Goal: Task Accomplishment & Management: Complete application form

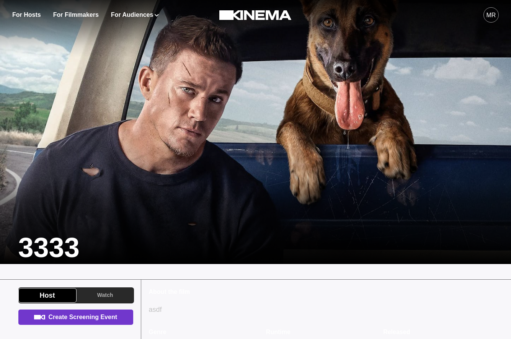
click at [76, 322] on link "Create Screening Event" at bounding box center [75, 317] width 115 height 15
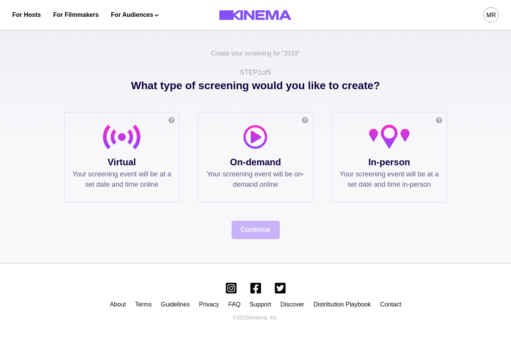
click at [142, 241] on div "Create your screening for " 3333 " STEP 1 of 5 What type of screening would you…" at bounding box center [255, 143] width 511 height 239
click at [142, 166] on p "Virtual" at bounding box center [121, 162] width 99 height 14
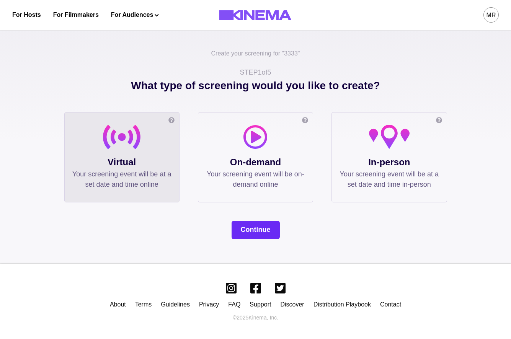
click at [246, 228] on button "Continue" at bounding box center [256, 230] width 48 height 18
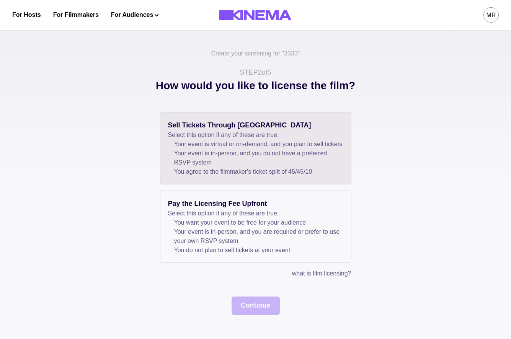
click at [303, 184] on div "Sell Tickets Through Kinema Select this option if any of these are true: Your e…" at bounding box center [255, 148] width 191 height 72
click at [256, 312] on button "Continue" at bounding box center [256, 306] width 48 height 18
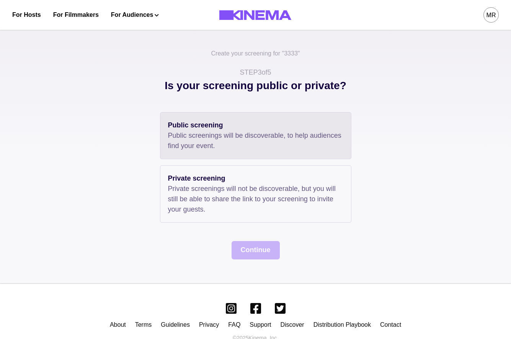
click at [201, 118] on div "Public screening Public screenings will be discoverable, to help audiences find…" at bounding box center [255, 135] width 191 height 47
click at [246, 250] on button "Continue" at bounding box center [256, 250] width 48 height 18
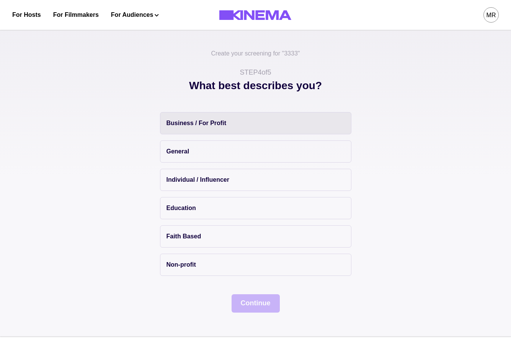
click at [179, 131] on button "Business / For Profit" at bounding box center [255, 123] width 191 height 22
click at [248, 299] on button "Continue" at bounding box center [256, 303] width 48 height 18
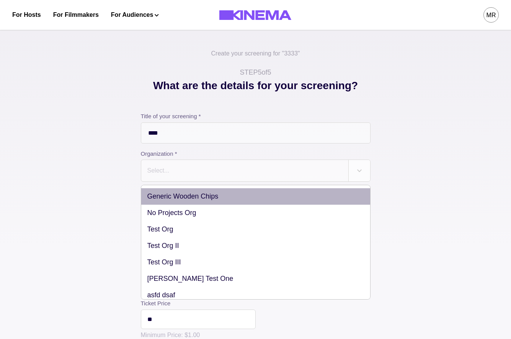
click at [186, 169] on div at bounding box center [245, 170] width 196 height 11
click at [195, 193] on div "Generic Wooden Chips" at bounding box center [255, 196] width 229 height 16
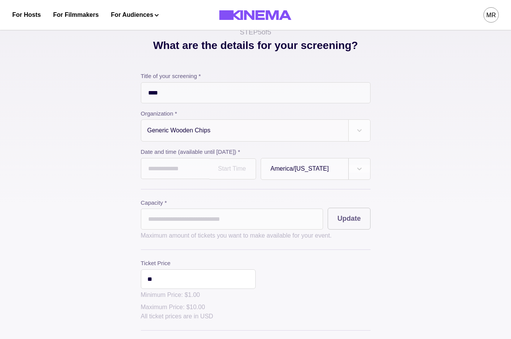
scroll to position [44, 0]
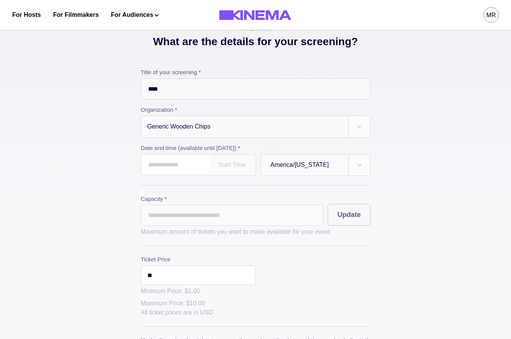
click at [186, 166] on input "text" at bounding box center [175, 164] width 68 height 21
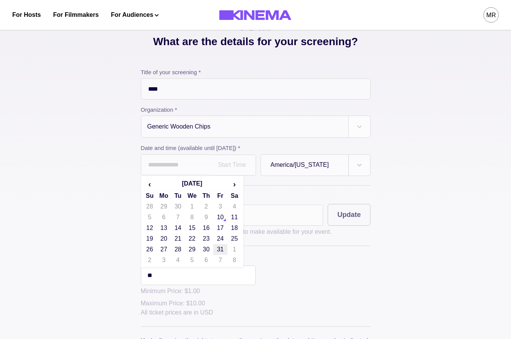
click at [227, 246] on td "31" at bounding box center [220, 249] width 14 height 11
type input "**********"
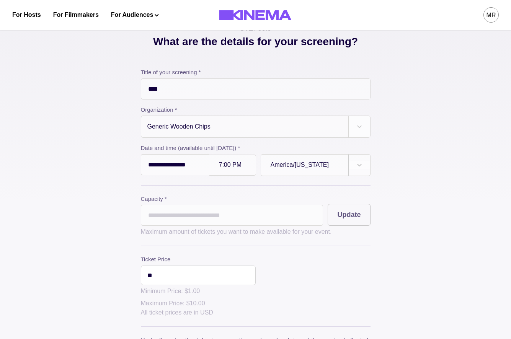
click at [206, 208] on input "*" at bounding box center [232, 215] width 183 height 21
type input "**"
click at [369, 220] on button "Update" at bounding box center [349, 215] width 42 height 22
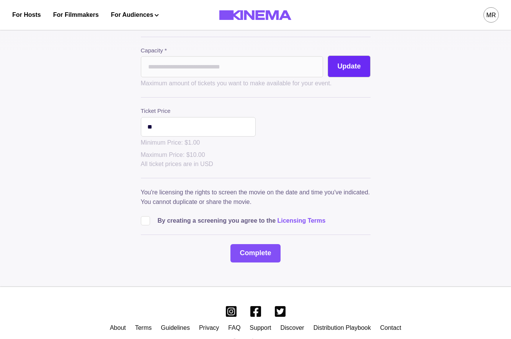
scroll to position [200, 0]
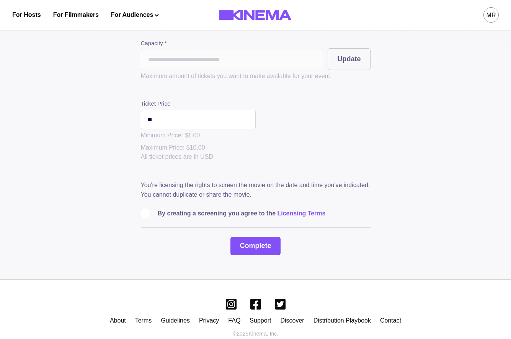
click at [165, 129] on input "**" at bounding box center [198, 120] width 115 height 20
click at [143, 214] on span at bounding box center [145, 213] width 9 height 9
click at [253, 253] on button "Complete" at bounding box center [255, 246] width 50 height 18
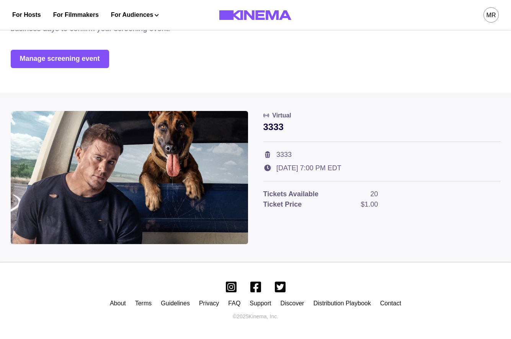
scroll to position [0, 0]
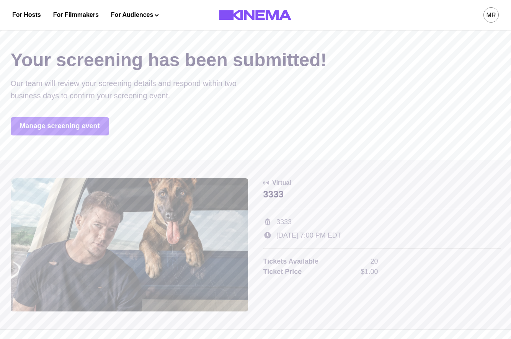
click at [74, 131] on link "Manage screening event" at bounding box center [60, 126] width 98 height 18
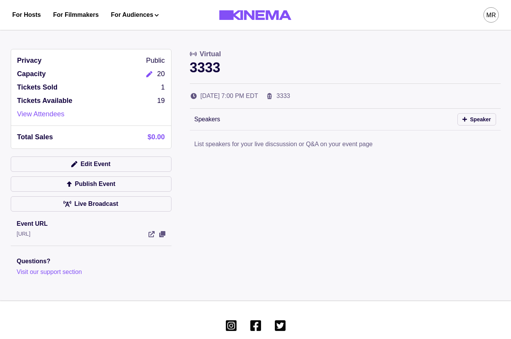
click at [151, 72] on icon "Edit" at bounding box center [149, 74] width 6 height 6
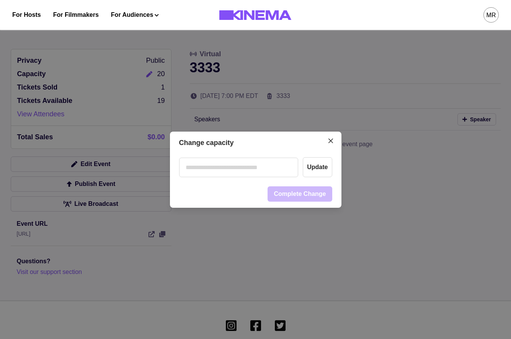
click at [241, 166] on input "number" at bounding box center [238, 168] width 119 height 20
type input "***"
click at [306, 165] on button "Update" at bounding box center [317, 167] width 29 height 20
click at [267, 168] on input "***" at bounding box center [238, 168] width 119 height 20
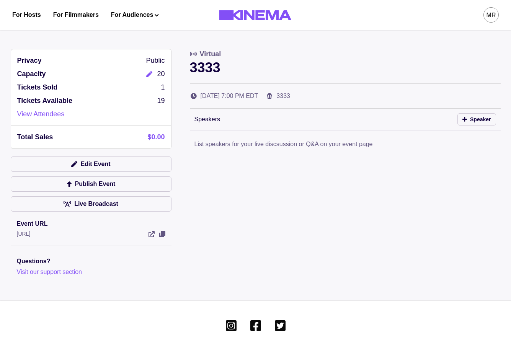
click at [148, 75] on icon "Edit" at bounding box center [149, 74] width 6 height 6
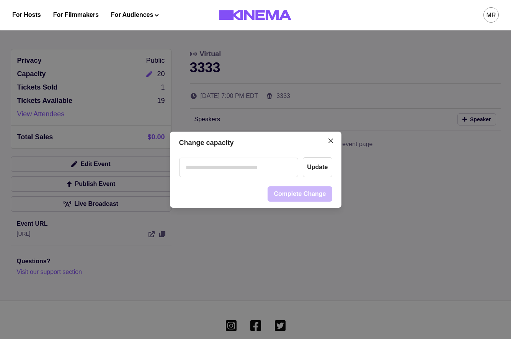
click at [219, 174] on input "number" at bounding box center [238, 168] width 119 height 20
type input "***"
click at [326, 171] on button "Update" at bounding box center [317, 167] width 29 height 20
click at [241, 91] on div "Change capacity *** Update Complete Change" at bounding box center [255, 169] width 511 height 339
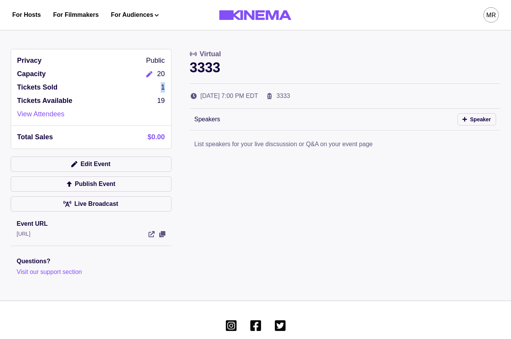
click at [163, 86] on div "Privacy Public Capacity 20 Tickets Sold 1 Tickets Available 19 View Attendees" at bounding box center [91, 87] width 160 height 77
drag, startPoint x: 165, startPoint y: 73, endPoint x: 158, endPoint y: 73, distance: 6.5
click at [158, 73] on div "Privacy Public Capacity 20 Tickets Sold 1 Tickets Available 19 View Attendees" at bounding box center [91, 87] width 160 height 77
drag, startPoint x: 166, startPoint y: 89, endPoint x: 100, endPoint y: 86, distance: 66.3
click at [100, 86] on div "Privacy Public Capacity 20 Tickets Sold 1 Tickets Available 19 View Attendees" at bounding box center [91, 87] width 160 height 77
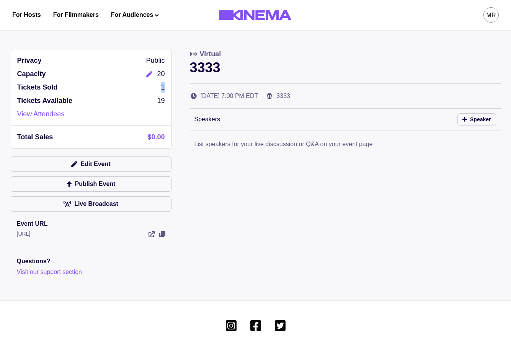
click at [146, 72] on icon "Edit" at bounding box center [149, 74] width 6 height 6
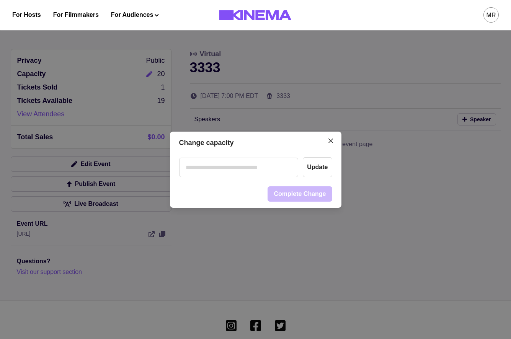
click at [96, 131] on div "Change capacity Update Complete Change" at bounding box center [255, 169] width 511 height 339
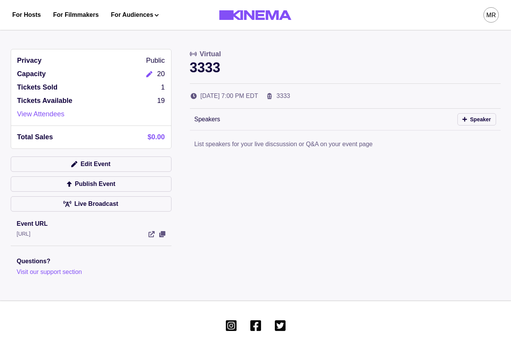
click at [338, 51] on div "Virtual" at bounding box center [345, 54] width 311 height 10
click at [483, 12] on button "MR" at bounding box center [490, 15] width 15 height 30
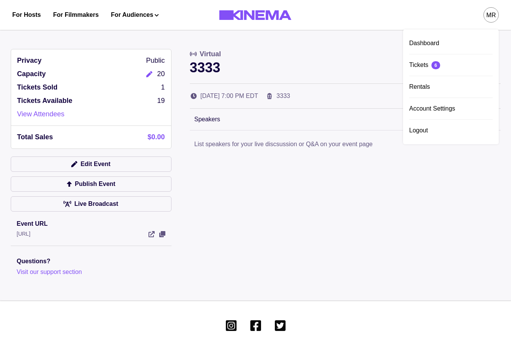
click at [146, 75] on icon "Edit" at bounding box center [149, 74] width 6 height 6
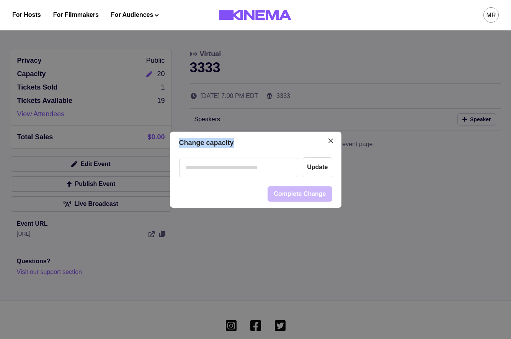
drag, startPoint x: 236, startPoint y: 144, endPoint x: 170, endPoint y: 142, distance: 66.2
click at [170, 142] on header "Change capacity" at bounding box center [255, 143] width 171 height 23
copy header "Change capacity"
click at [316, 90] on div "Change capacity Update Complete Change" at bounding box center [255, 169] width 511 height 339
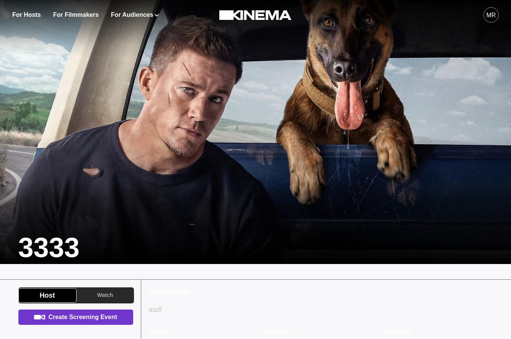
click at [96, 312] on link "Create Screening Event" at bounding box center [75, 317] width 115 height 15
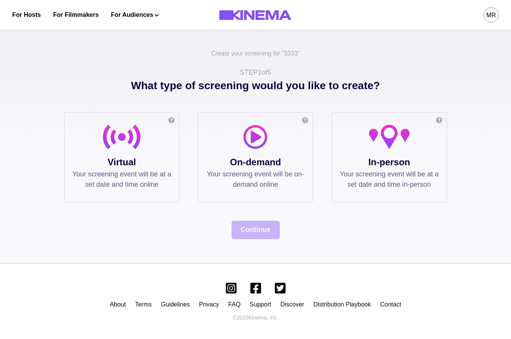
click at [161, 189] on p "Your screening event will be at a set date and time online" at bounding box center [121, 179] width 99 height 21
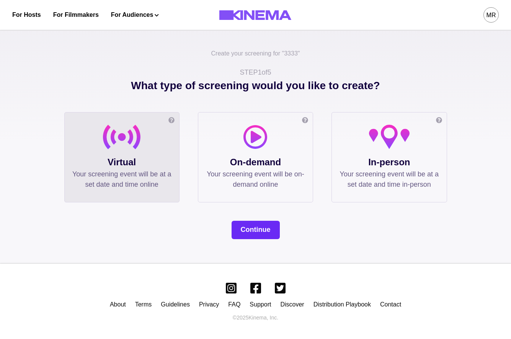
click at [245, 236] on button "Continue" at bounding box center [256, 230] width 48 height 18
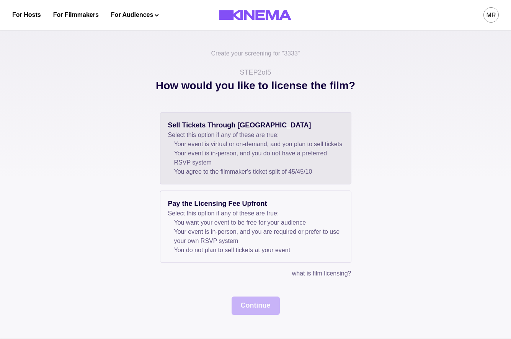
click at [263, 167] on li "Your event is in-person, and you do not have a preferred RSVP system" at bounding box center [258, 158] width 169 height 18
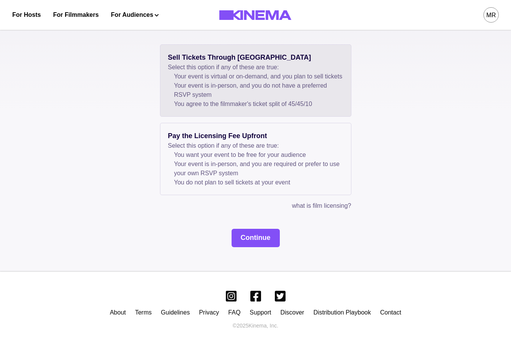
scroll to position [86, 0]
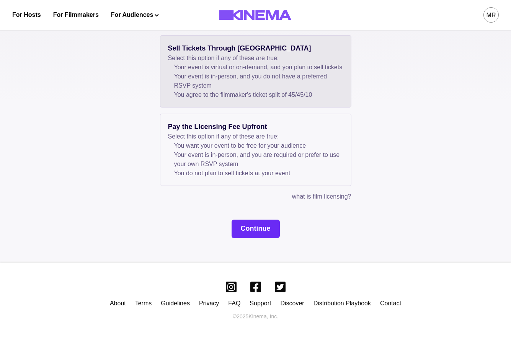
click at [263, 228] on button "Continue" at bounding box center [256, 229] width 48 height 18
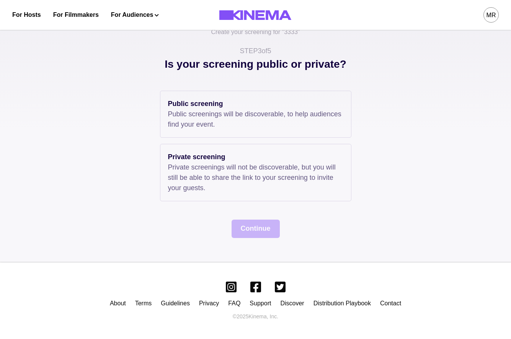
scroll to position [0, 0]
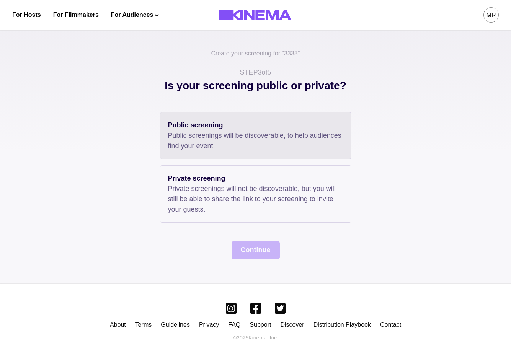
click at [243, 130] on p "Public screening" at bounding box center [255, 125] width 175 height 10
click at [243, 135] on p "Public screenings will be discoverable, to help audiences find your event." at bounding box center [255, 140] width 175 height 21
click at [246, 244] on button "Continue" at bounding box center [256, 250] width 48 height 18
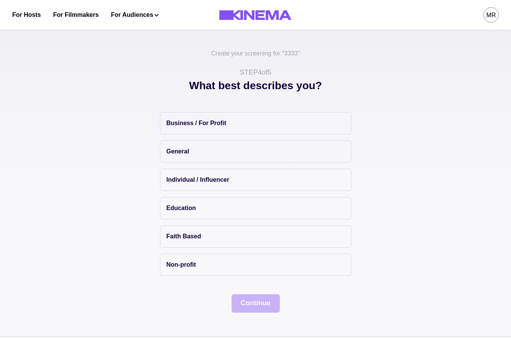
click at [211, 140] on div "Business / For Profit General Individual / Influencer Education Faith Based Non…" at bounding box center [255, 194] width 191 height 164
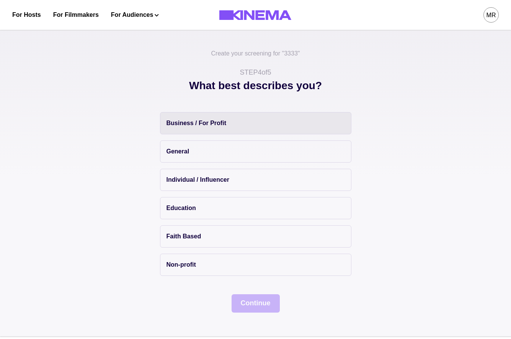
click at [212, 125] on p "Business / For Profit" at bounding box center [196, 123] width 60 height 9
click at [246, 318] on div "Create your screening for " 3333 " STEP 4 of 5 What best describes you? Busines…" at bounding box center [255, 180] width 511 height 313
click at [253, 305] on button "Continue" at bounding box center [256, 303] width 48 height 18
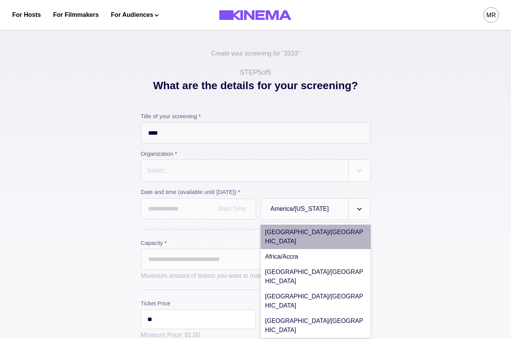
click at [369, 210] on div at bounding box center [359, 209] width 21 height 8
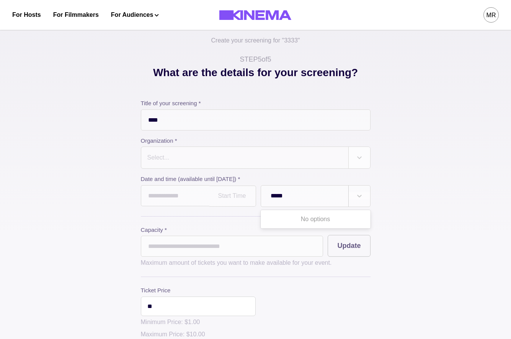
type input "*****"
click at [307, 183] on label "Date and time (available until Oct 31, 2026) *" at bounding box center [253, 179] width 225 height 9
click at [303, 203] on div "America/New York" at bounding box center [304, 196] width 87 height 18
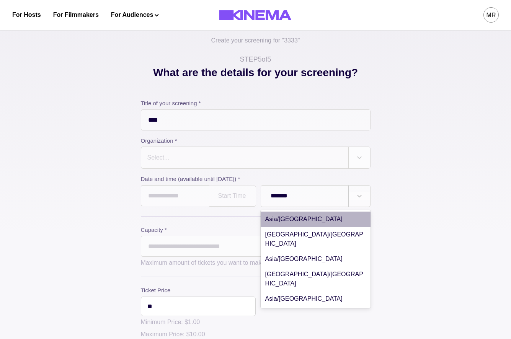
type input "********"
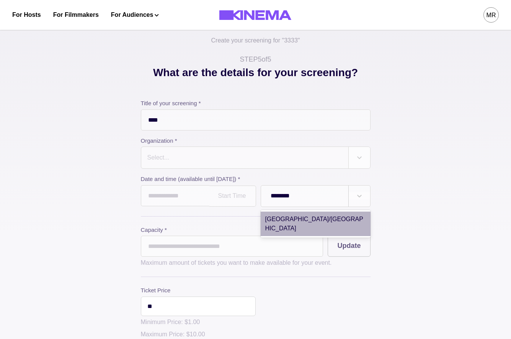
click at [301, 222] on div "Asia/Manila" at bounding box center [316, 224] width 110 height 24
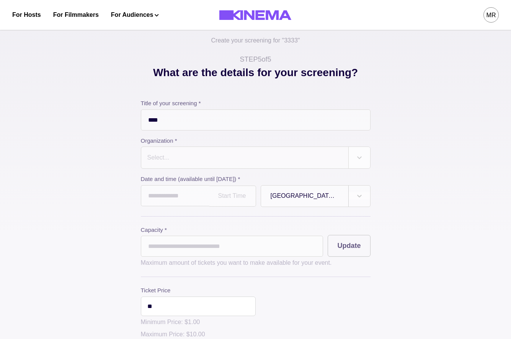
click at [190, 182] on label "Date and time (available until Oct 31, 2026) *" at bounding box center [253, 179] width 225 height 9
click at [178, 205] on input "text" at bounding box center [175, 195] width 68 height 21
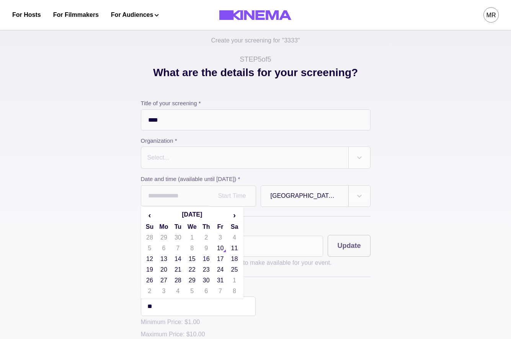
click at [187, 239] on td "1" at bounding box center [192, 237] width 14 height 11
click at [196, 279] on td "29" at bounding box center [192, 280] width 14 height 11
type input "**********"
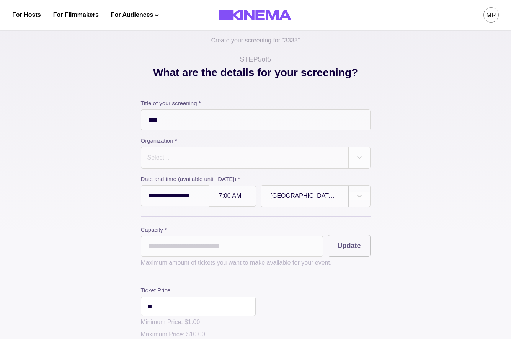
click at [181, 247] on input "*" at bounding box center [232, 246] width 183 height 21
type input "**"
click at [364, 235] on div "Capacity * ** Update" at bounding box center [256, 241] width 230 height 31
click at [364, 248] on button "Update" at bounding box center [349, 246] width 42 height 22
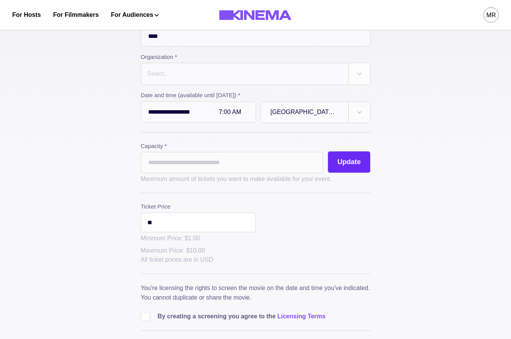
scroll to position [123, 0]
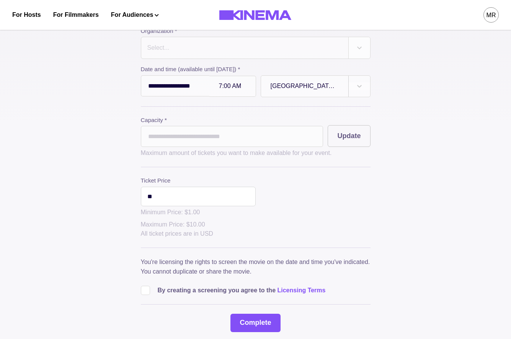
click at [213, 205] on input "**" at bounding box center [198, 197] width 115 height 20
click at [145, 293] on span at bounding box center [145, 290] width 9 height 9
click at [246, 319] on button "Complete" at bounding box center [255, 323] width 50 height 18
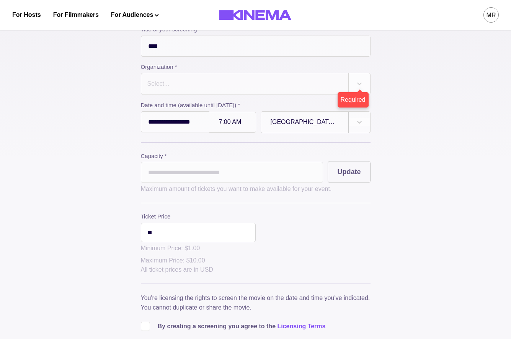
scroll to position [21, 0]
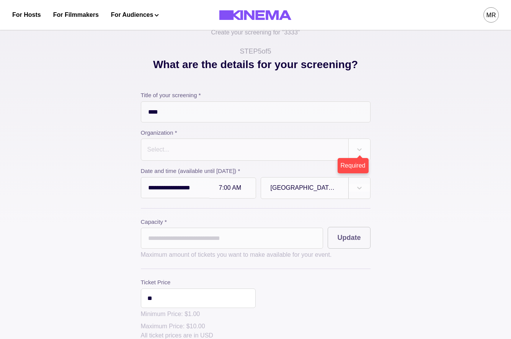
click at [217, 152] on div at bounding box center [245, 149] width 196 height 11
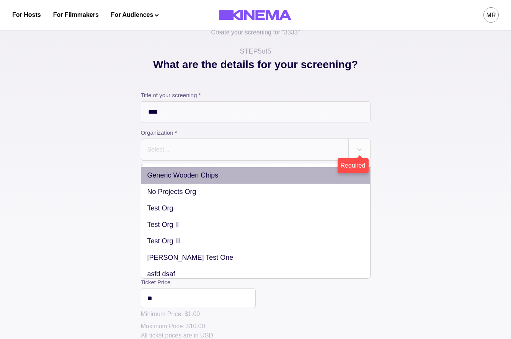
click at [184, 178] on div "Generic Wooden Chips" at bounding box center [255, 175] width 229 height 16
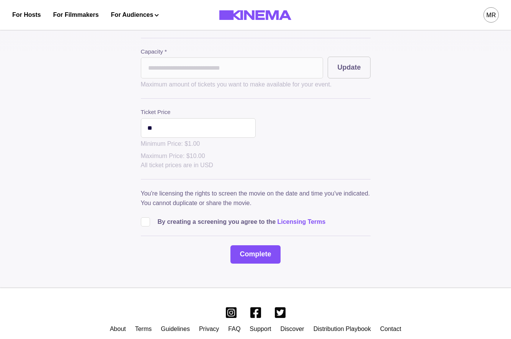
scroll to position [220, 0]
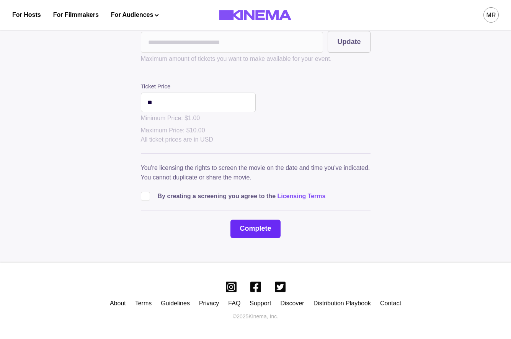
click at [244, 230] on button "Complete" at bounding box center [255, 229] width 50 height 18
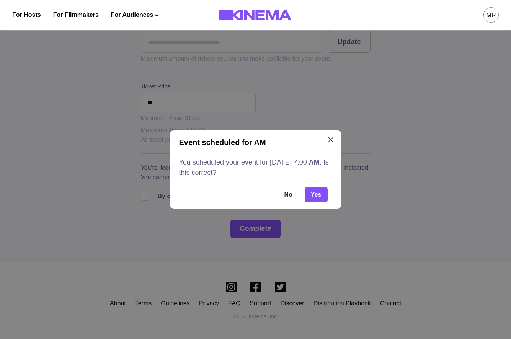
click at [325, 185] on footer "No Yes" at bounding box center [255, 195] width 171 height 28
click at [321, 193] on button "Yes" at bounding box center [316, 194] width 23 height 15
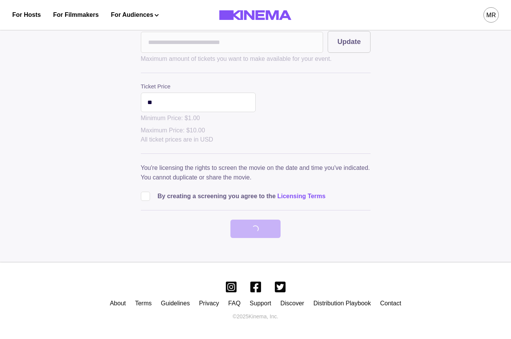
scroll to position [0, 0]
